Goal: Task Accomplishment & Management: Manage account settings

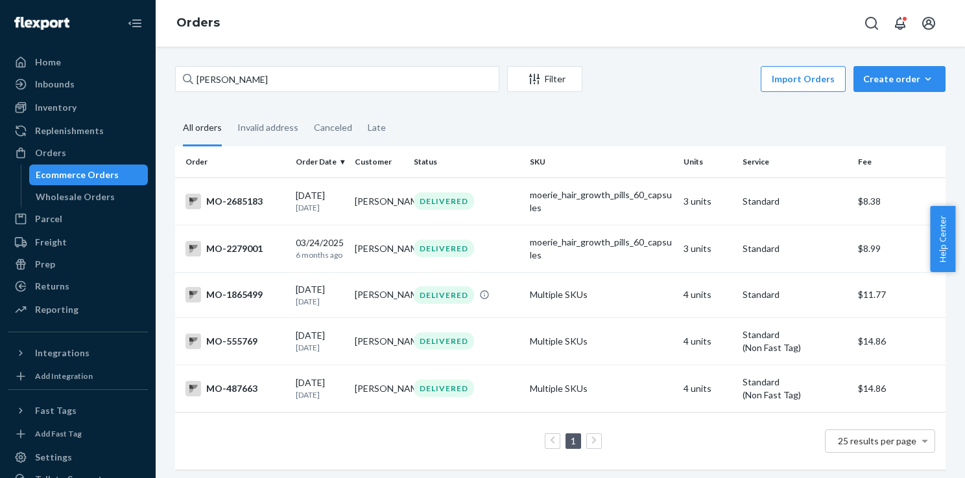
drag, startPoint x: 276, startPoint y: 74, endPoint x: 189, endPoint y: 74, distance: 86.9
click at [189, 74] on div "[PERSON_NAME]" at bounding box center [337, 79] width 324 height 26
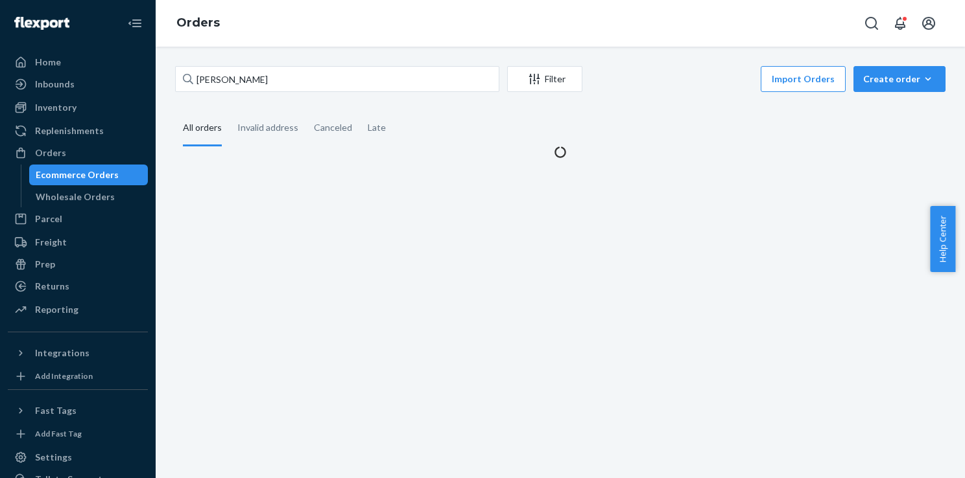
click at [212, 82] on input "[PERSON_NAME]" at bounding box center [337, 79] width 324 height 26
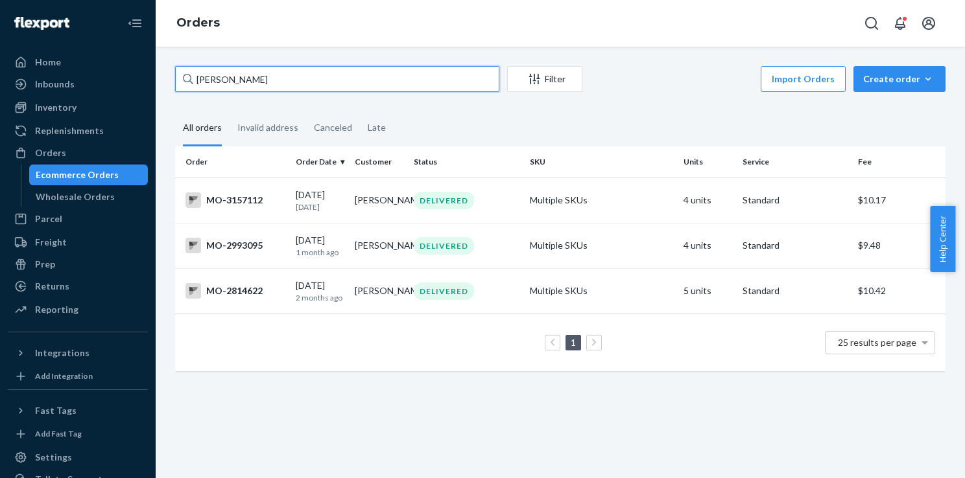
drag, startPoint x: 277, startPoint y: 79, endPoint x: 199, endPoint y: 71, distance: 78.8
click at [200, 71] on input "[PERSON_NAME]" at bounding box center [337, 79] width 324 height 26
paste input "[PERSON_NAME]"
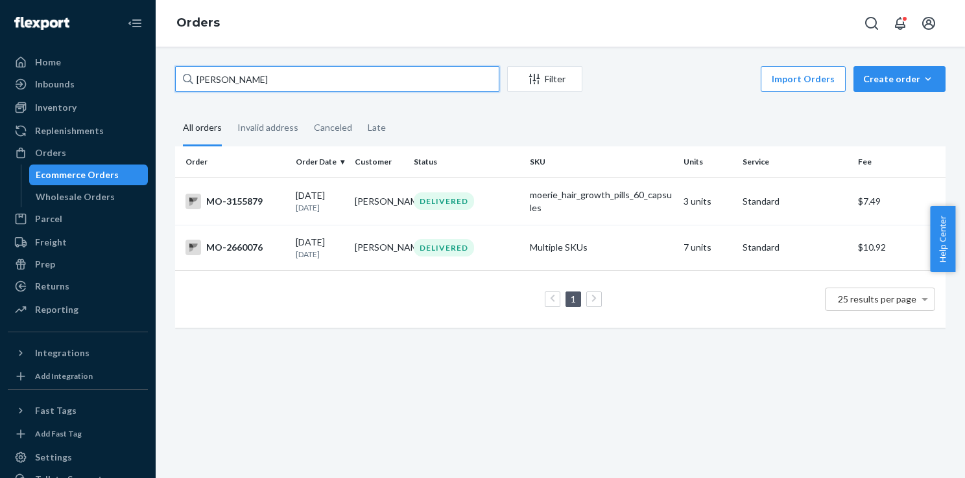
drag, startPoint x: 309, startPoint y: 79, endPoint x: 197, endPoint y: 78, distance: 111.5
click at [197, 78] on input "[PERSON_NAME]" at bounding box center [337, 79] width 324 height 26
paste input "[PERSON_NAME]"
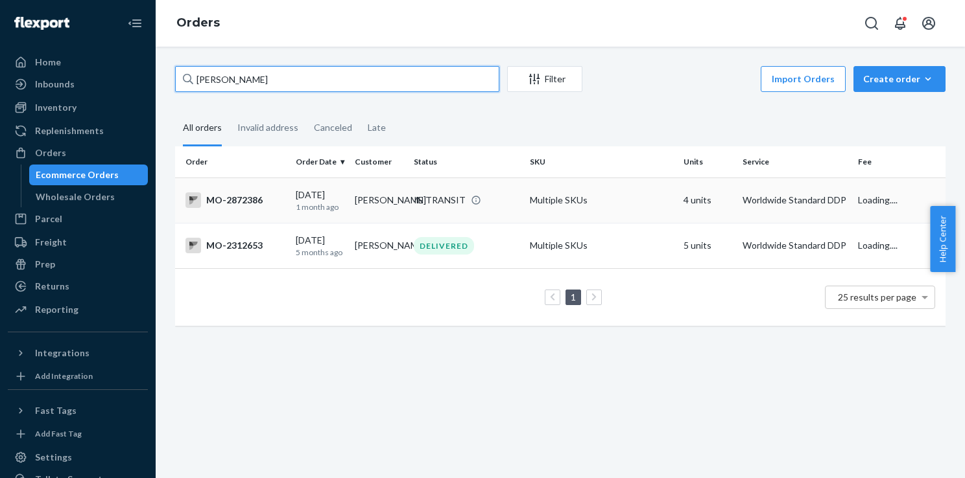
type input "[PERSON_NAME]"
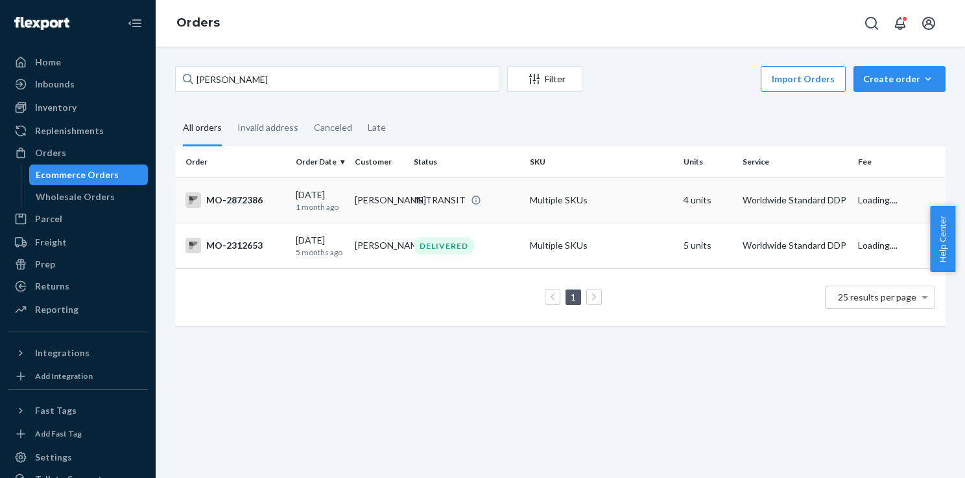
click at [419, 200] on div "IN TRANSIT" at bounding box center [440, 200] width 52 height 13
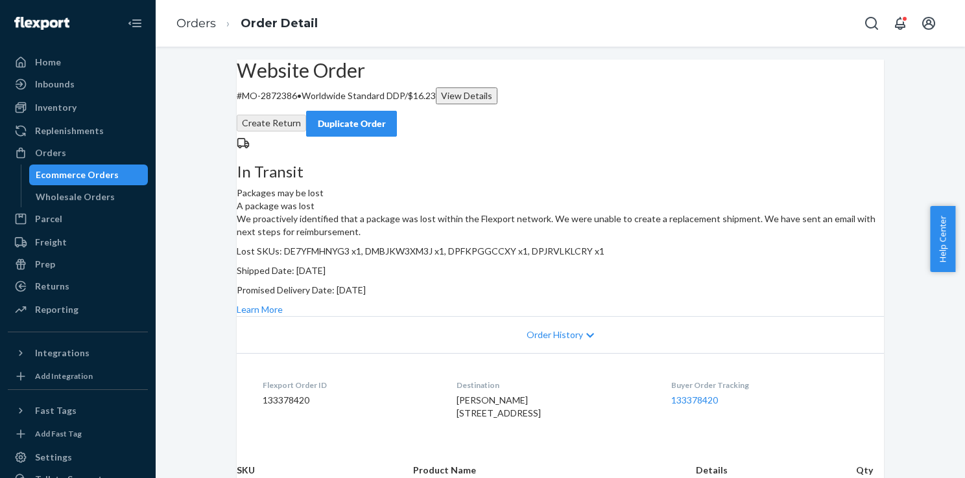
click at [386, 117] on div "Duplicate Order" at bounding box center [351, 123] width 69 height 13
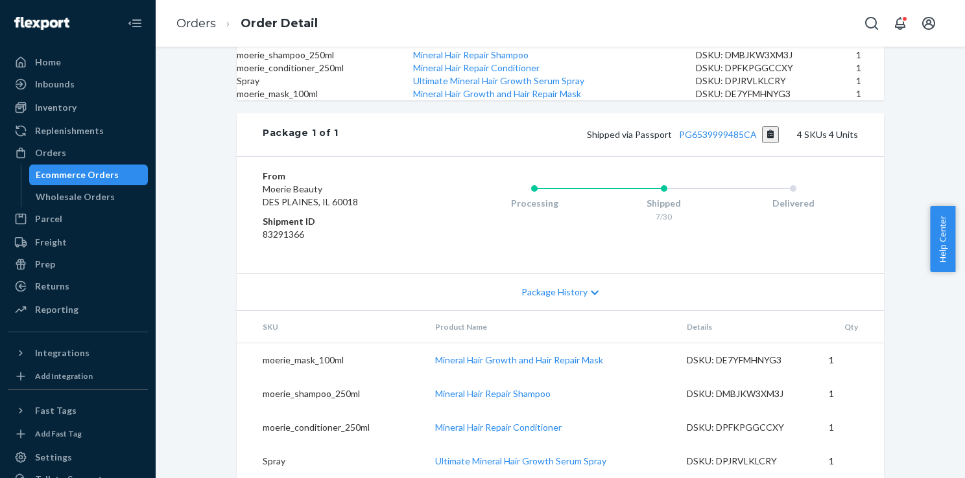
scroll to position [126, 0]
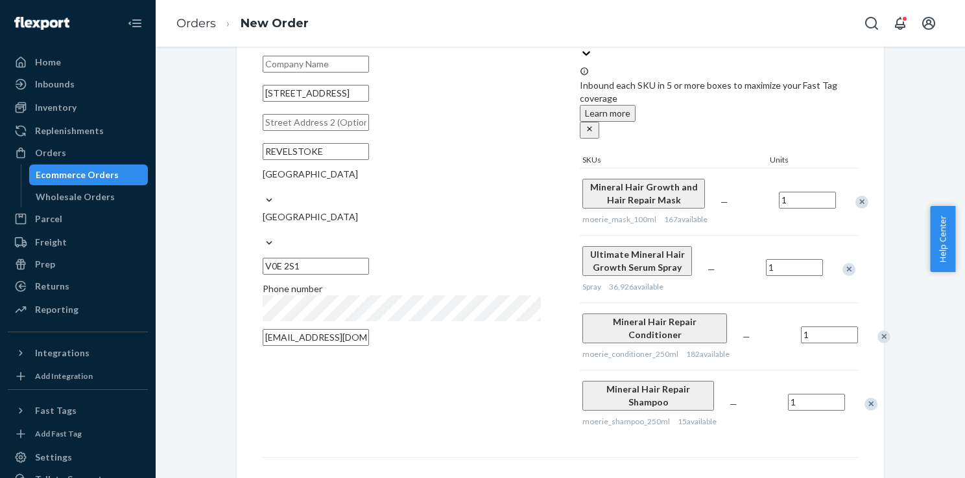
scroll to position [250, 0]
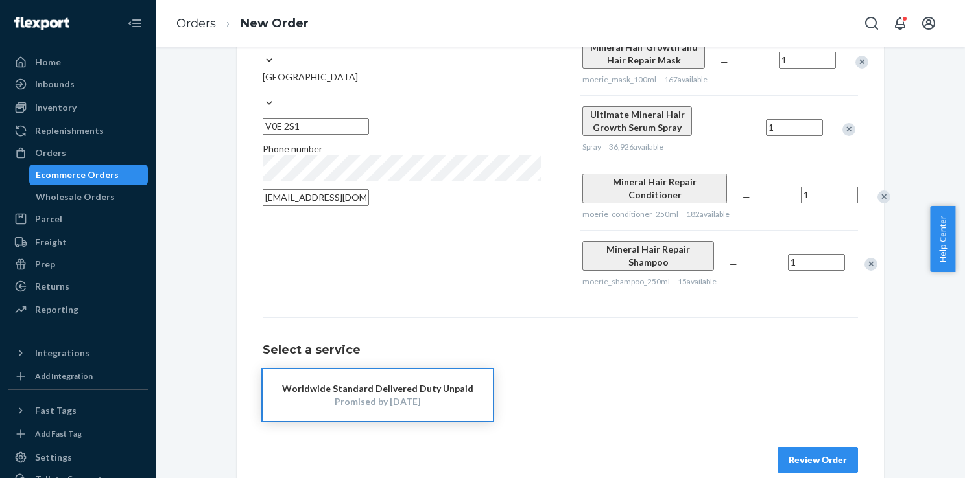
click at [821, 447] on button "Review Order" at bounding box center [817, 460] width 80 height 26
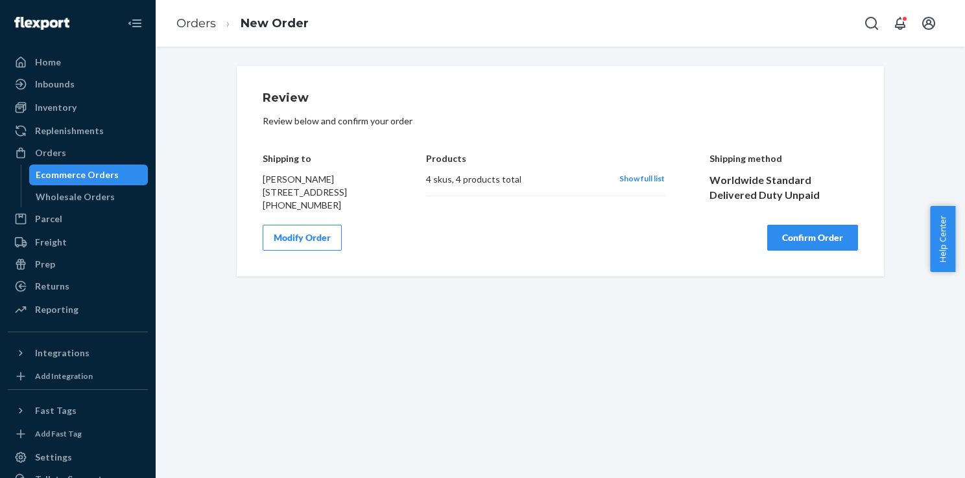
scroll to position [0, 0]
click at [824, 242] on button "Confirm Order" at bounding box center [812, 238] width 91 height 26
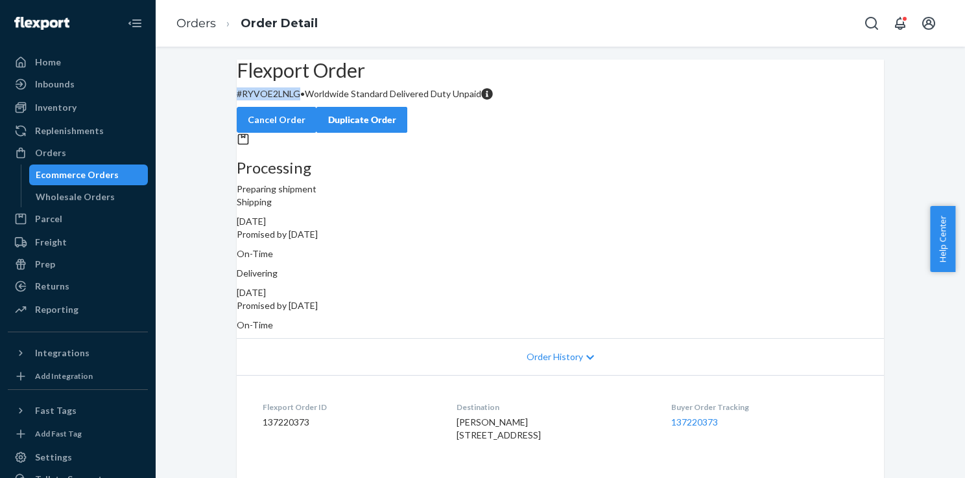
drag, startPoint x: 321, startPoint y: 123, endPoint x: 259, endPoint y: 123, distance: 62.2
click at [259, 100] on p "# RYVOE2LNLG • Worldwide Standard Delivered Duty Unpaid" at bounding box center [560, 94] width 647 height 13
copy p "# RYVOE2LNLG"
click at [421, 340] on div "Order History" at bounding box center [560, 356] width 647 height 37
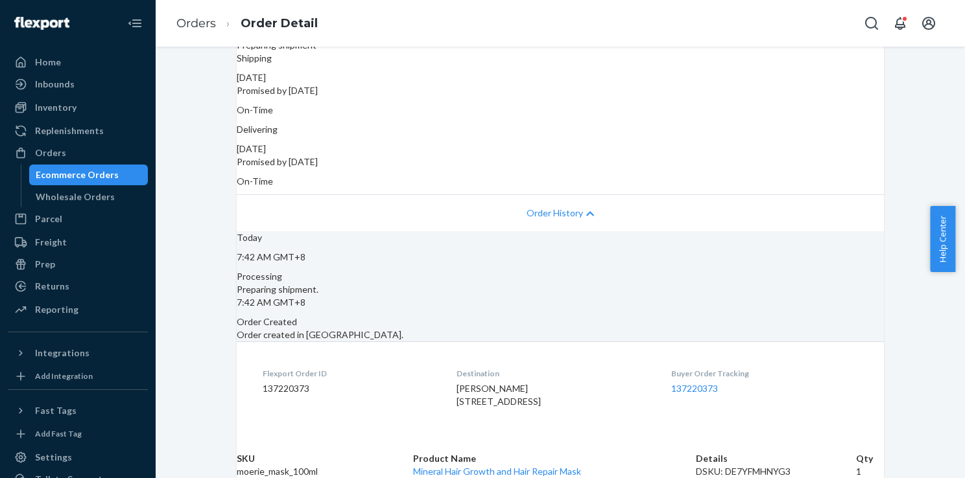
scroll to position [123, 0]
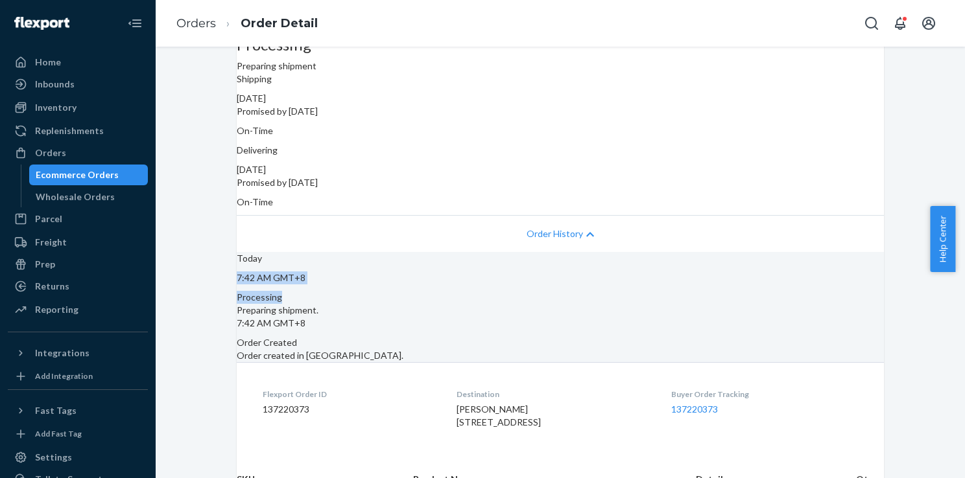
click at [766, 263] on div "[DATE] 7:42 AM GMT+8 Processing Preparing shipment. 7:42 AM GMT+8 Order Created…" at bounding box center [560, 307] width 647 height 110
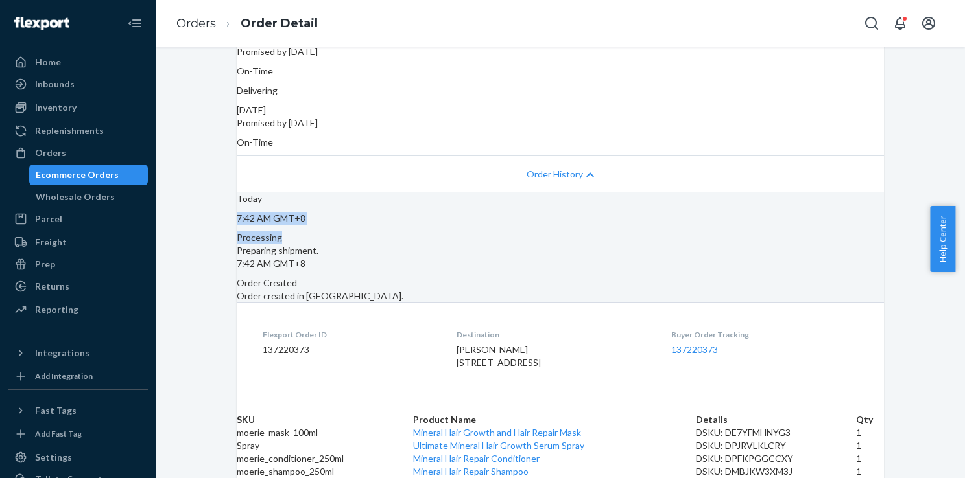
scroll to position [0, 0]
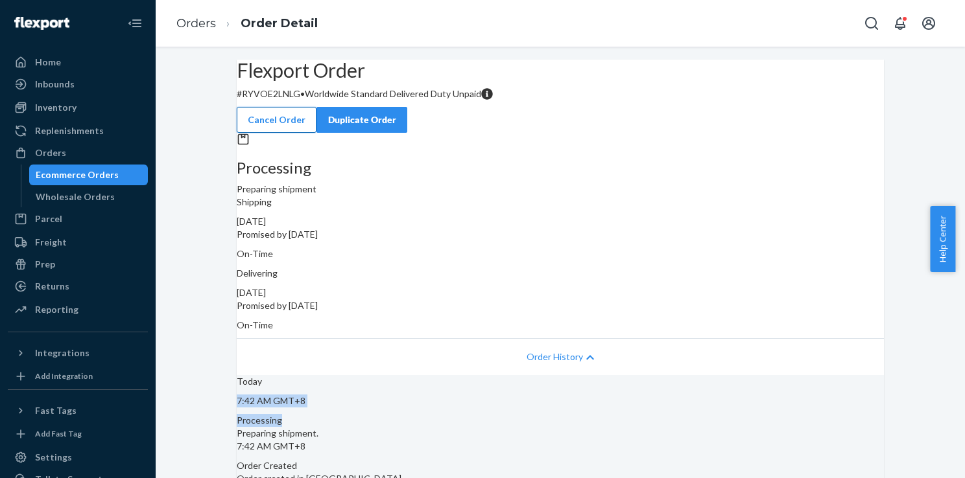
click at [316, 107] on button "Cancel Order" at bounding box center [277, 120] width 80 height 26
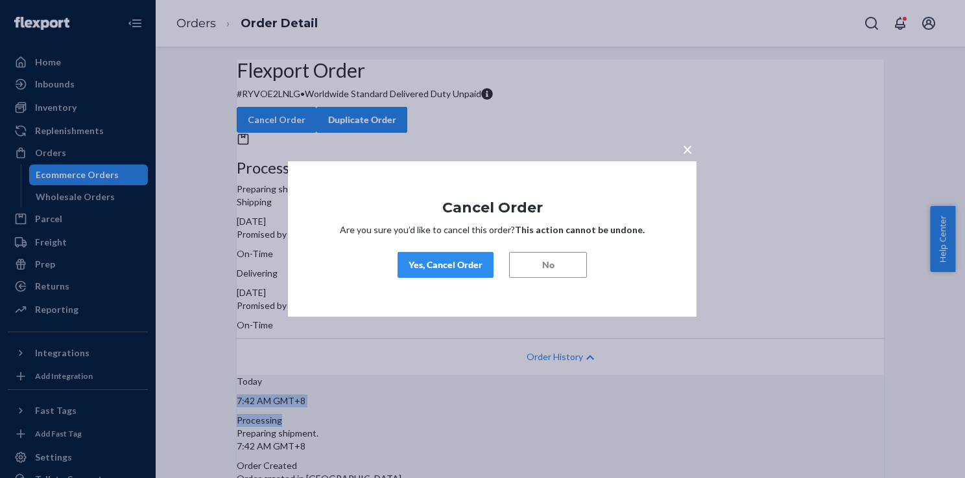
click at [438, 263] on div "Yes, Cancel Order" at bounding box center [445, 265] width 74 height 13
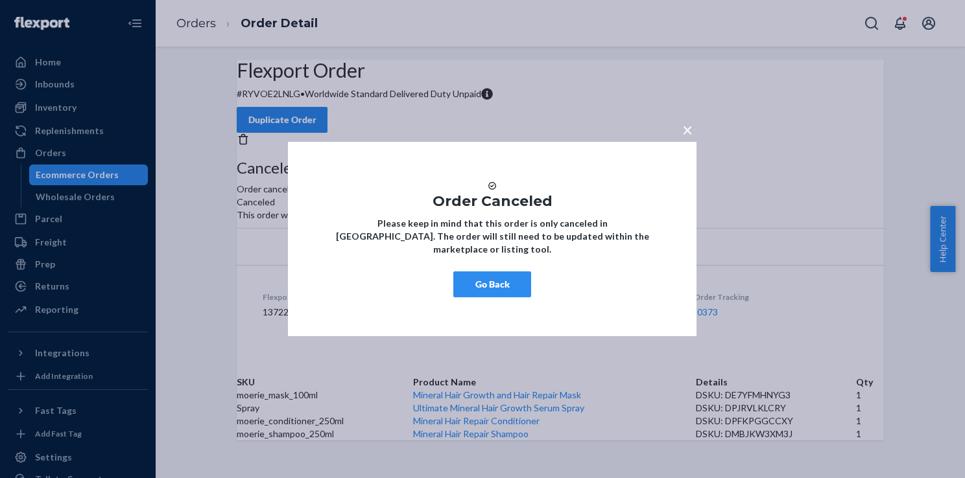
click at [500, 289] on button "Go Back" at bounding box center [492, 285] width 78 height 26
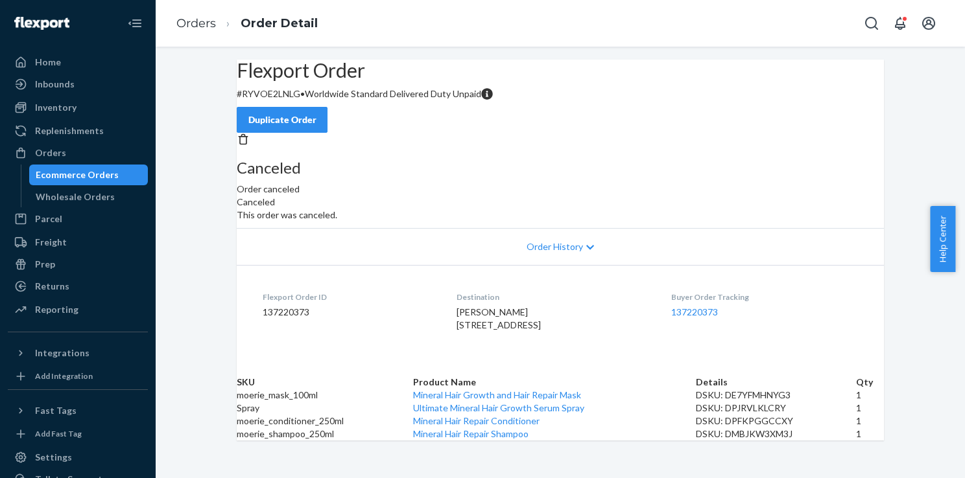
click at [101, 169] on div "Ecommerce Orders" at bounding box center [77, 175] width 83 height 13
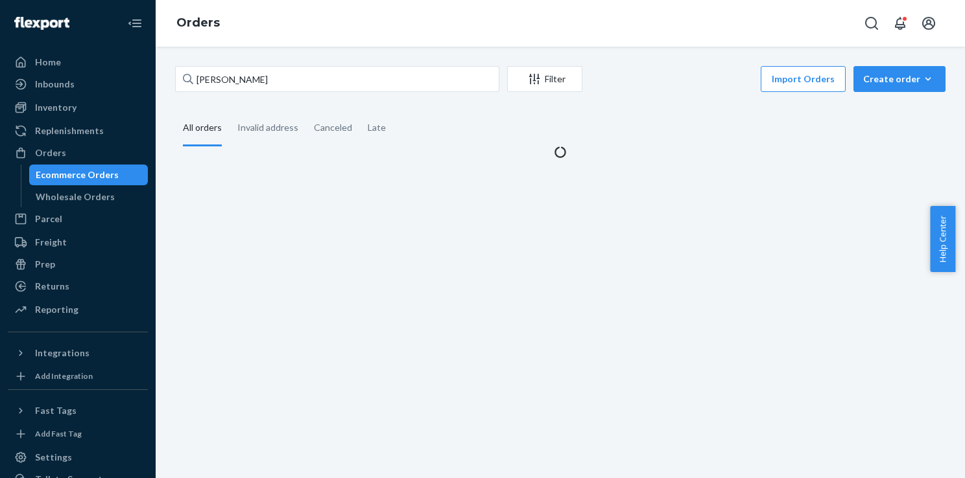
click at [89, 178] on div "Ecommerce Orders" at bounding box center [77, 175] width 83 height 13
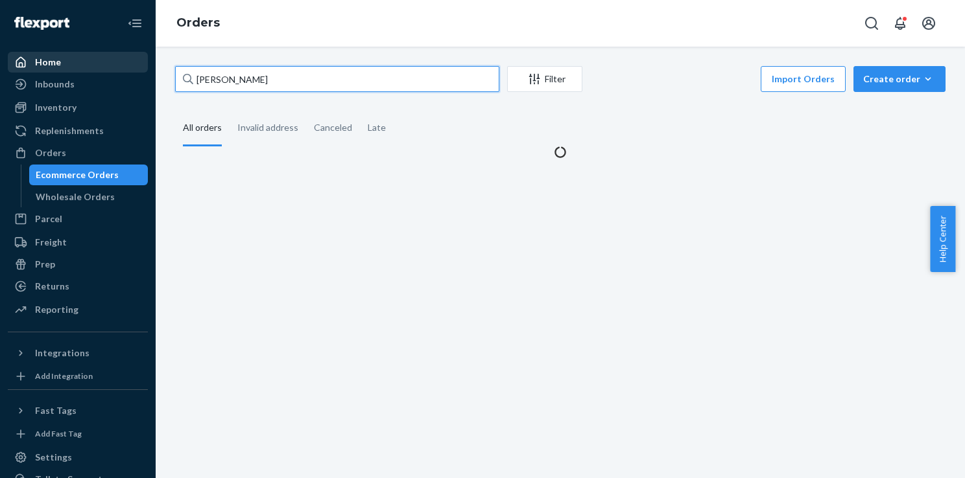
drag, startPoint x: 317, startPoint y: 66, endPoint x: 124, endPoint y: 70, distance: 192.6
click at [124, 70] on div "Home Inbounds Shipping Plans Problems Inventory Products Branded Packaging Repl…" at bounding box center [482, 239] width 965 height 478
paste input "[PERSON_NAME]"
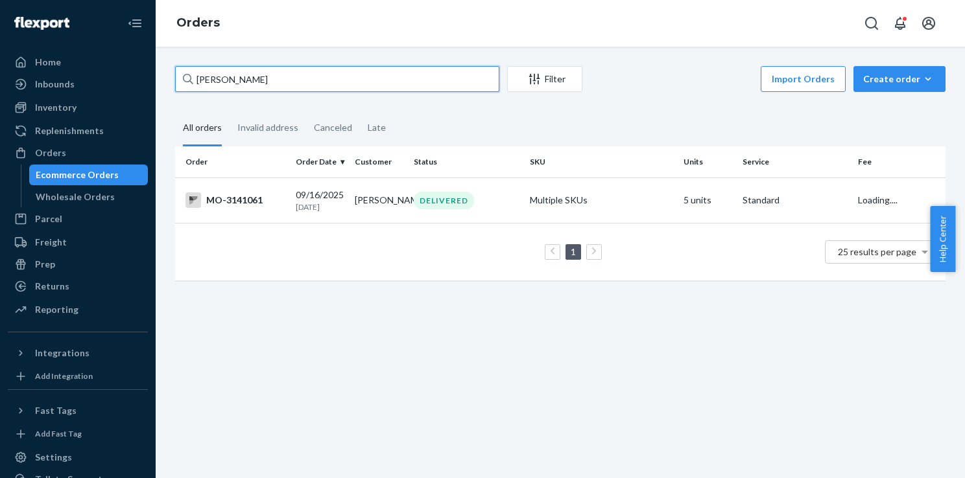
click at [210, 78] on input "[PERSON_NAME]" at bounding box center [337, 79] width 324 height 26
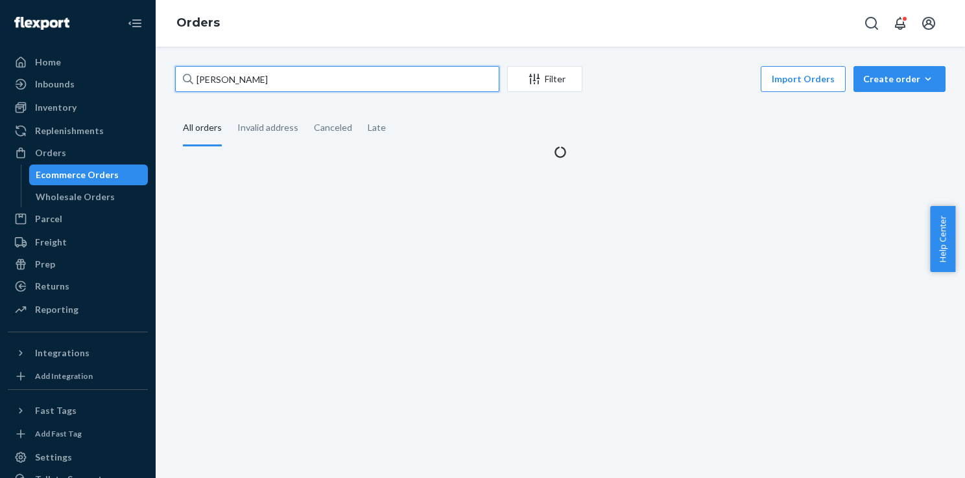
type input "[PERSON_NAME]"
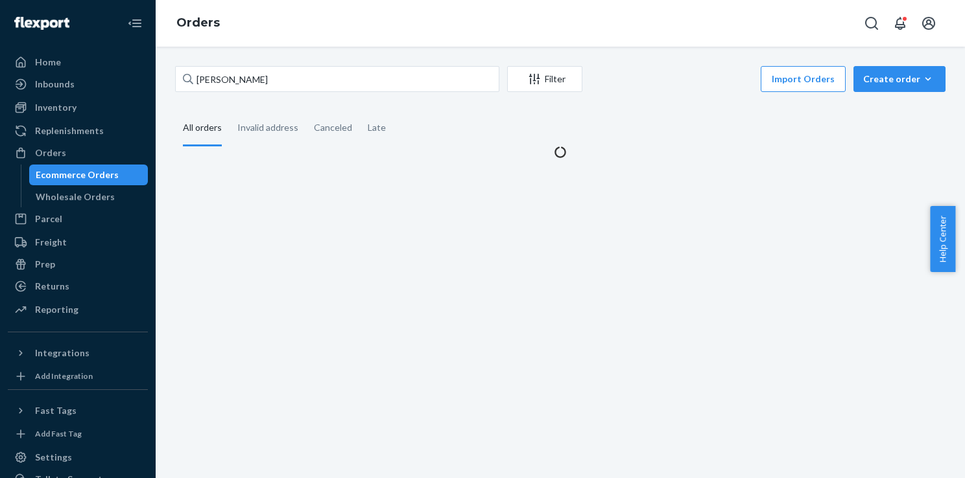
click at [304, 205] on div "[PERSON_NAME] Filter Import Orders Create order Ecommerce order Removal order A…" at bounding box center [560, 263] width 809 height 432
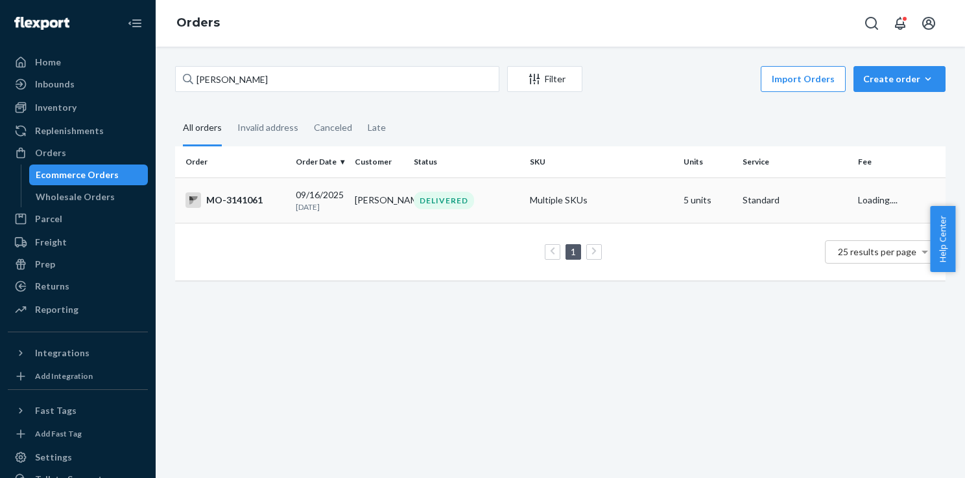
click at [371, 211] on td "[PERSON_NAME]" at bounding box center [378, 200] width 59 height 45
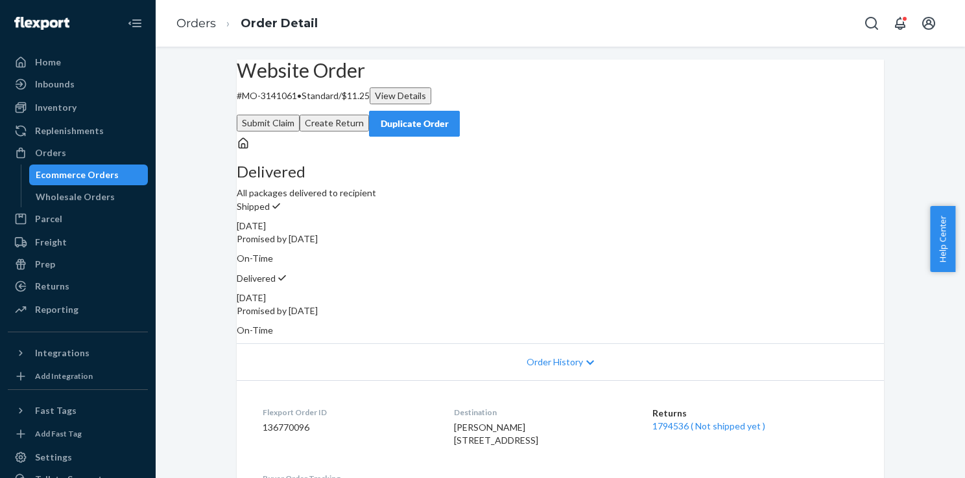
click at [99, 172] on div "Ecommerce Orders" at bounding box center [77, 175] width 83 height 13
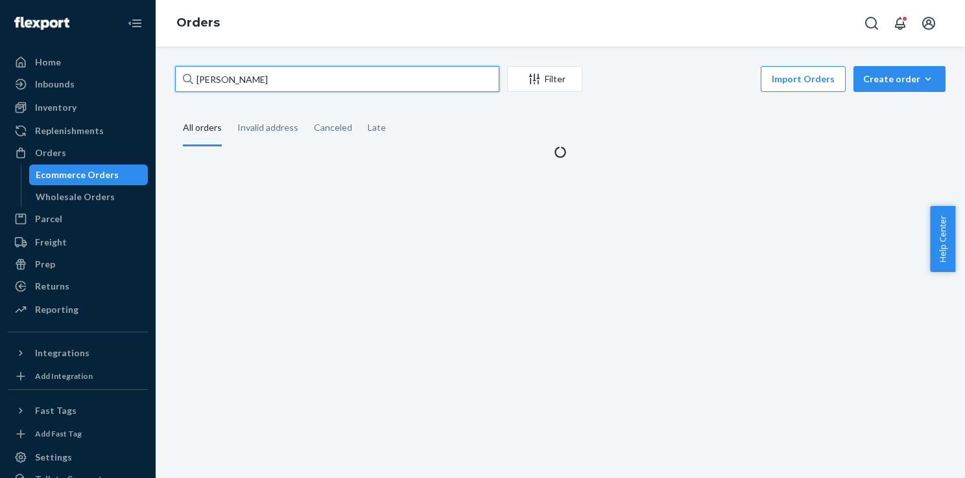
drag, startPoint x: 279, startPoint y: 89, endPoint x: 191, endPoint y: 74, distance: 90.1
click at [191, 74] on div "[PERSON_NAME]" at bounding box center [337, 79] width 324 height 26
paste input "[PERSON_NAME]"
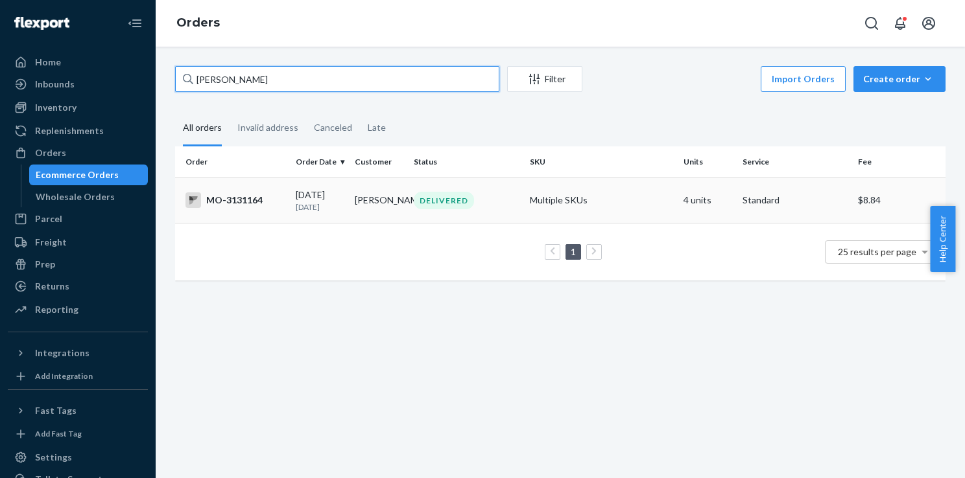
type input "[PERSON_NAME]"
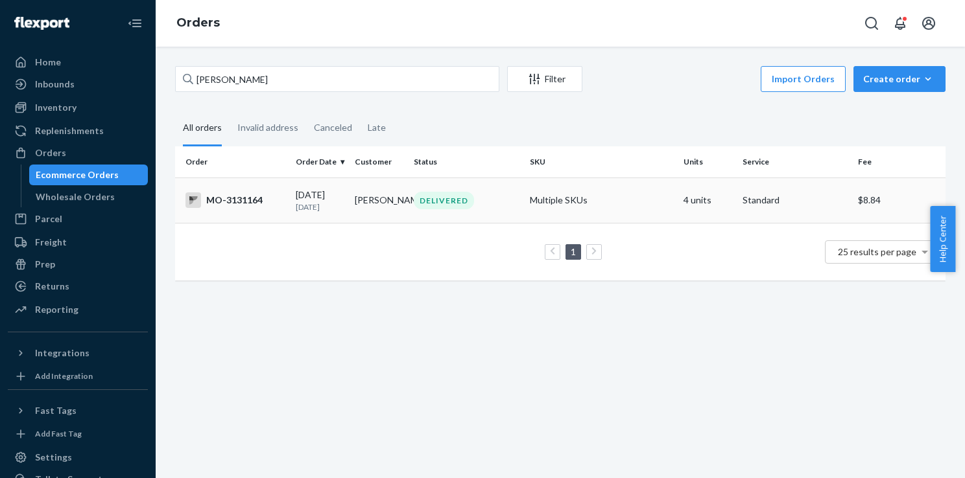
drag, startPoint x: 369, startPoint y: 198, endPoint x: 316, endPoint y: 205, distance: 53.1
click at [316, 205] on p "[DATE]" at bounding box center [320, 207] width 49 height 11
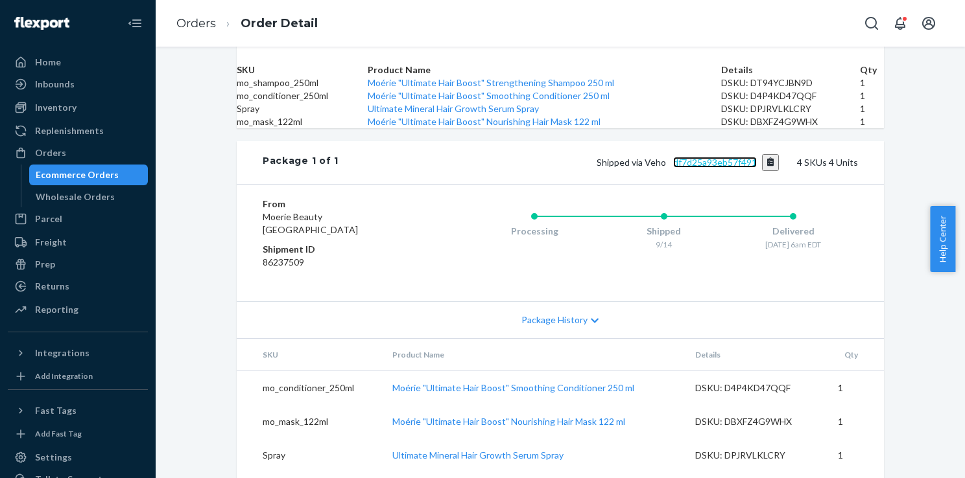
scroll to position [257, 0]
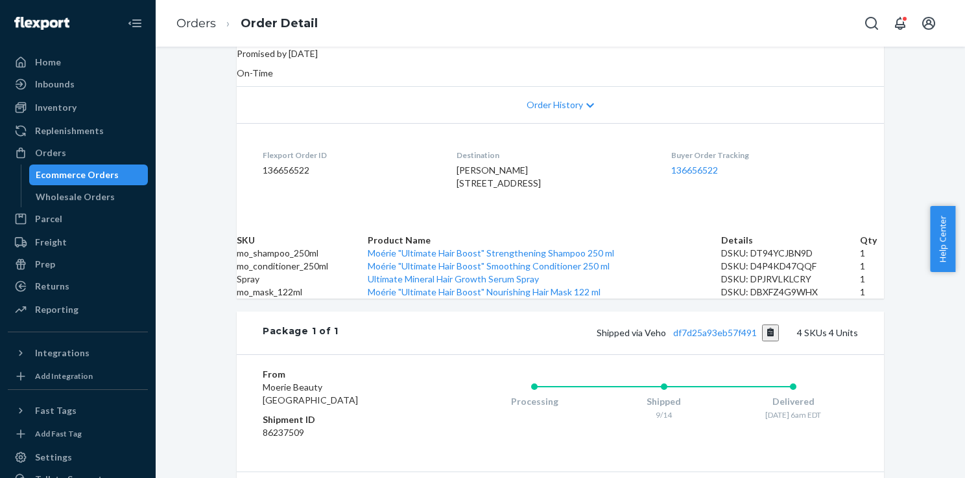
drag, startPoint x: 457, startPoint y: 192, endPoint x: 443, endPoint y: 163, distance: 32.2
click at [456, 164] on div "[PERSON_NAME] [STREET_ADDRESS]" at bounding box center [552, 177] width 193 height 26
copy span "[STREET_ADDRESS]"
